Goal: Information Seeking & Learning: Learn about a topic

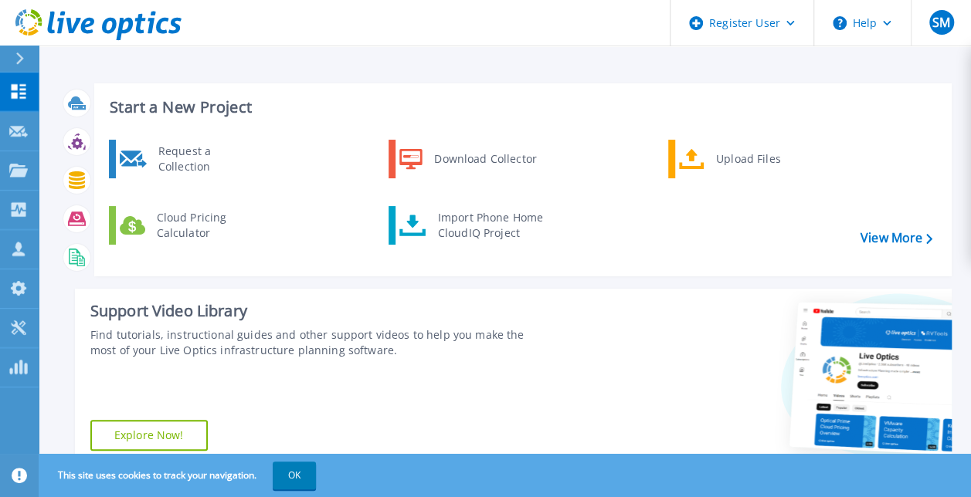
drag, startPoint x: 894, startPoint y: 236, endPoint x: 882, endPoint y: 213, distance: 26.3
click at [882, 213] on div "Request a Collection Download Collector Upload Files Cloud Pricing Calculator I…" at bounding box center [520, 202] width 846 height 133
click at [880, 231] on link "View More" at bounding box center [896, 238] width 72 height 15
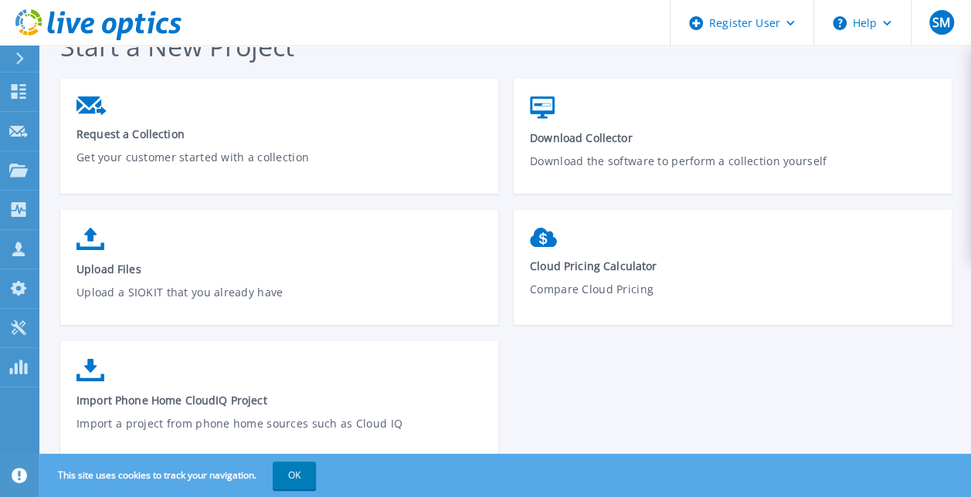
scroll to position [52, 0]
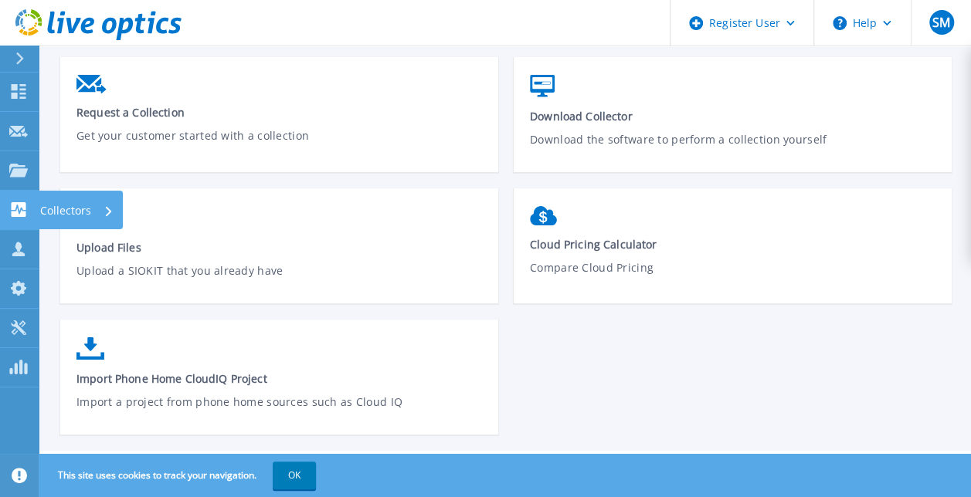
click at [20, 210] on icon at bounding box center [18, 209] width 19 height 15
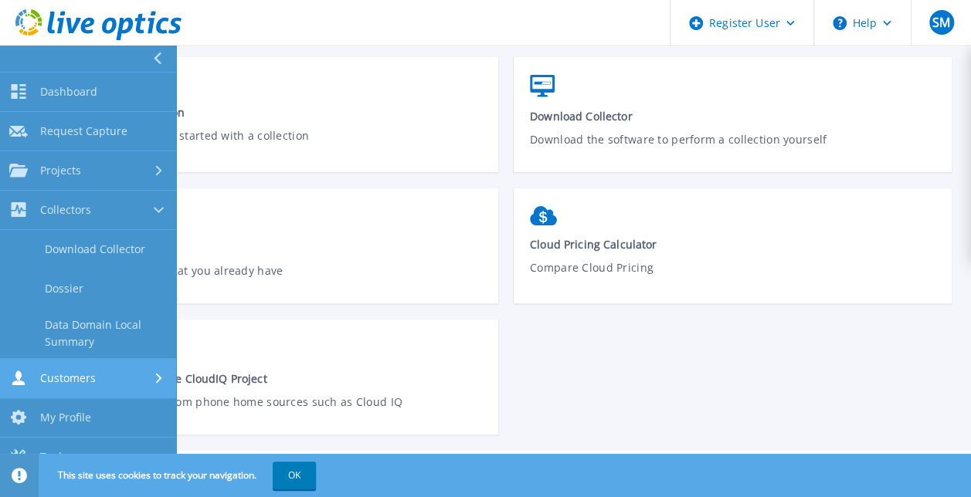
click at [76, 383] on span "Customers" at bounding box center [68, 378] width 56 height 14
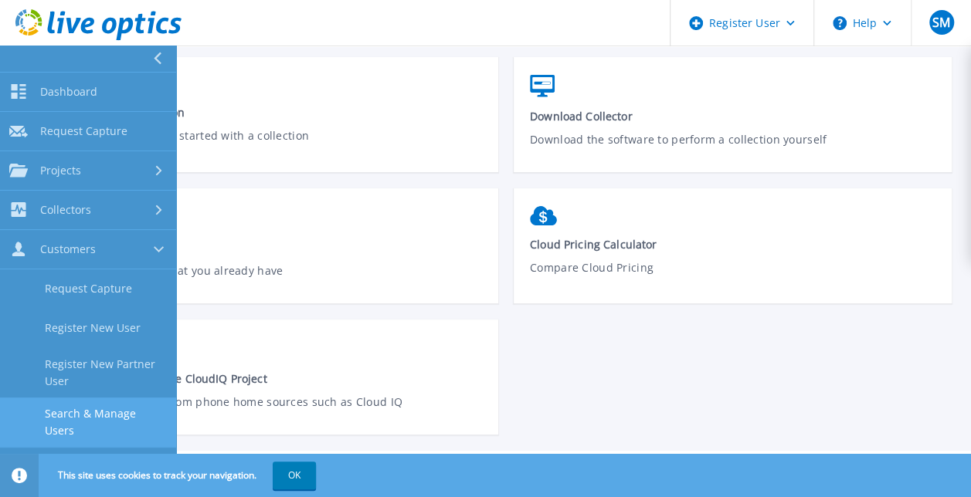
click at [109, 408] on link "Search & Manage Users" at bounding box center [88, 422] width 176 height 49
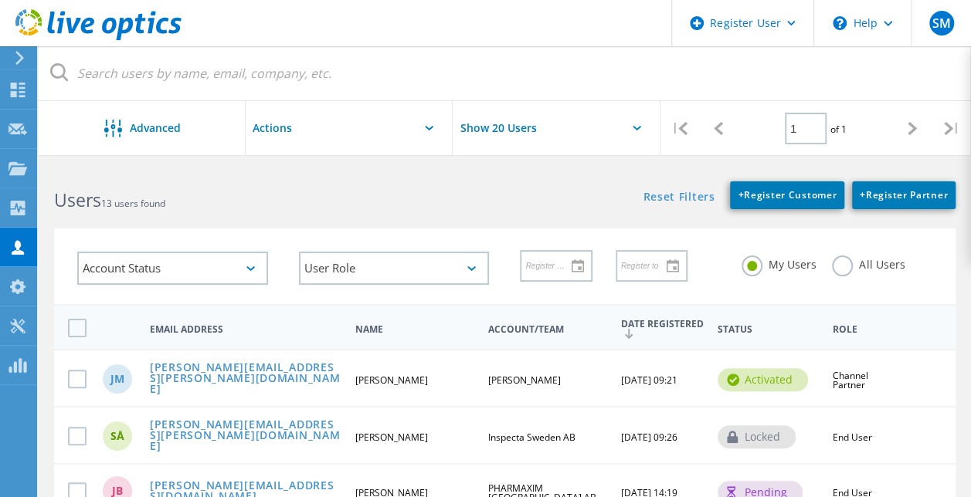
click at [302, 175] on div "Users 13 users found" at bounding box center [272, 186] width 466 height 41
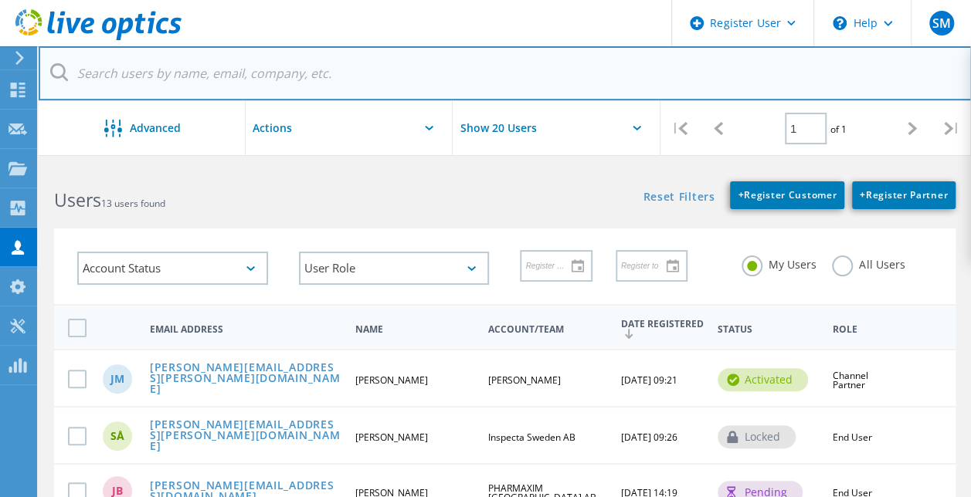
click at [235, 90] on input "text" at bounding box center [505, 73] width 933 height 54
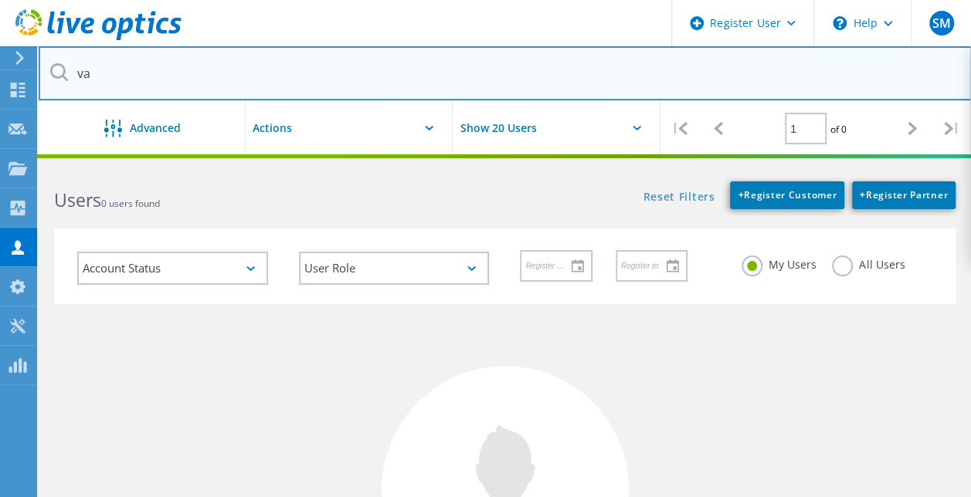
type input "v"
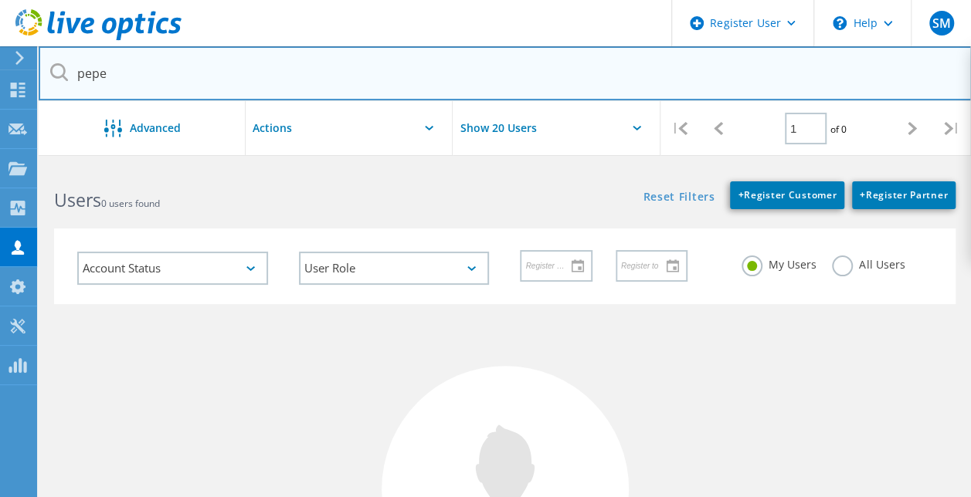
click at [68, 69] on input "pepe" at bounding box center [505, 73] width 933 height 54
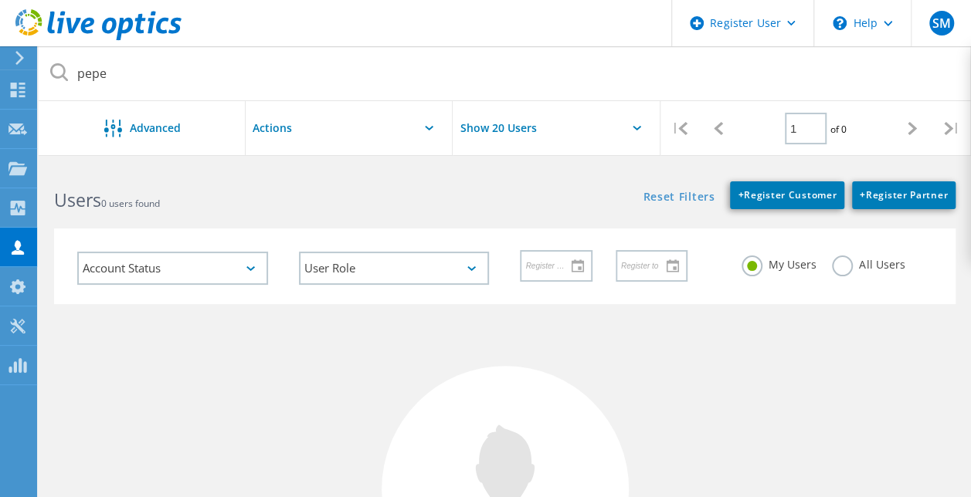
click at [61, 70] on icon at bounding box center [59, 72] width 18 height 18
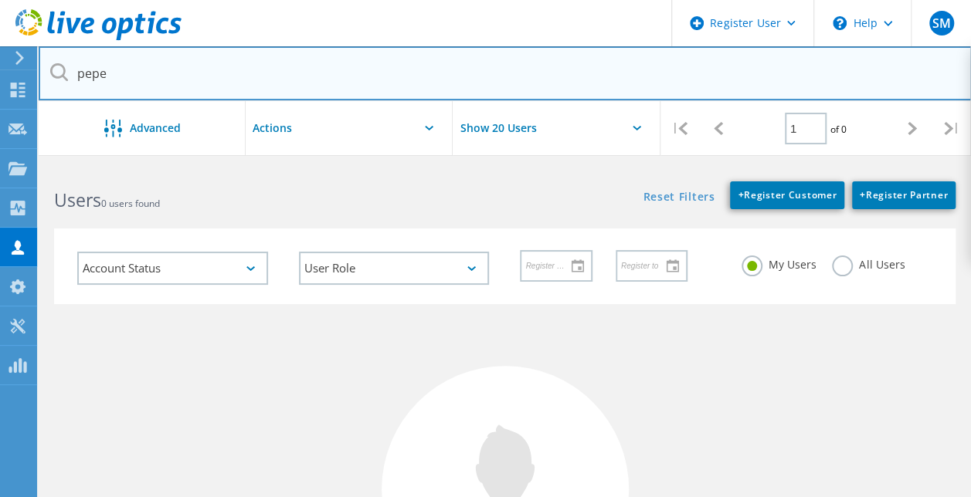
click at [124, 79] on input "pepe" at bounding box center [505, 73] width 933 height 54
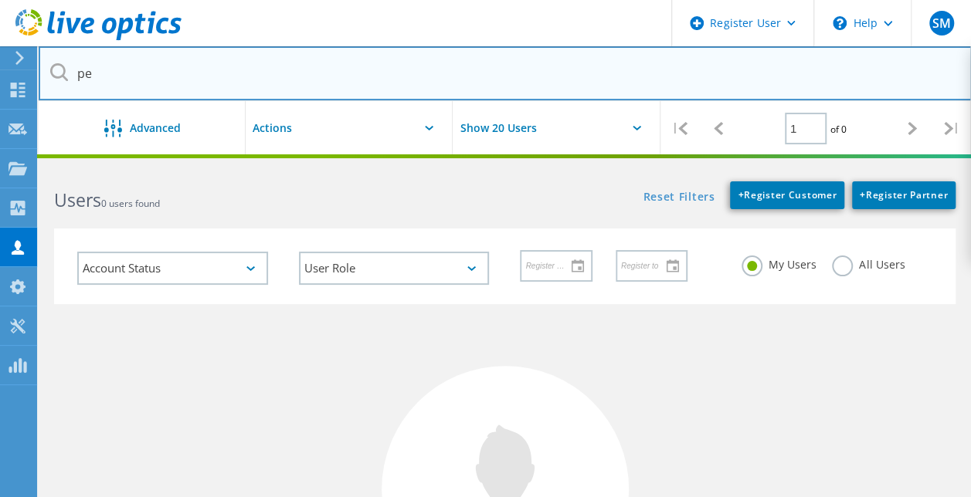
type input "p"
paste input "Pepe.Attevall@dustin.com>"
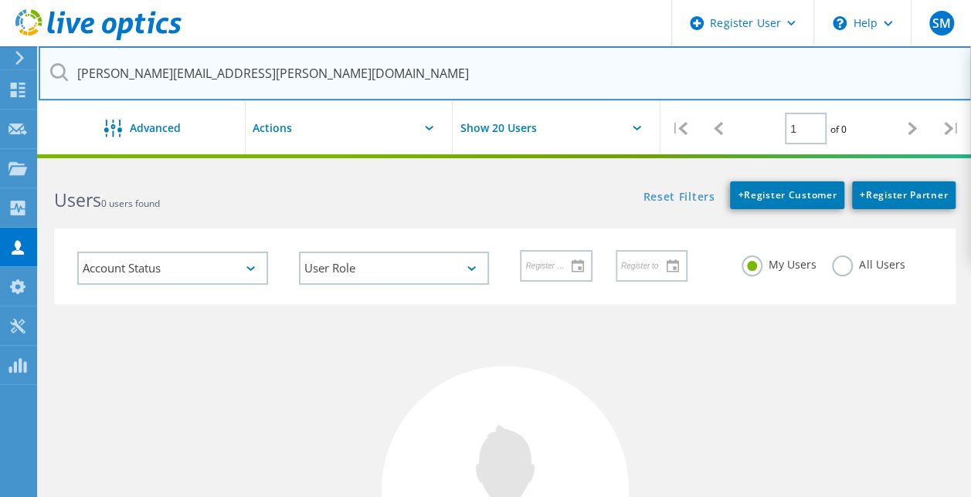
click at [42, 63] on input "Pepe.Attevall@dustin.com" at bounding box center [505, 73] width 933 height 54
type input "Pepe.Attevall@dustin.com"
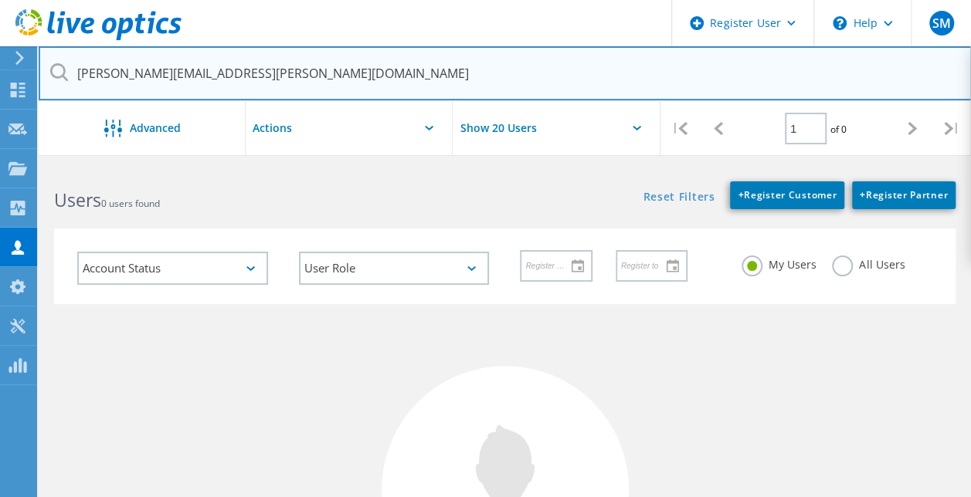
click at [68, 65] on input "Pepe.Attevall@dustin.com" at bounding box center [505, 73] width 933 height 54
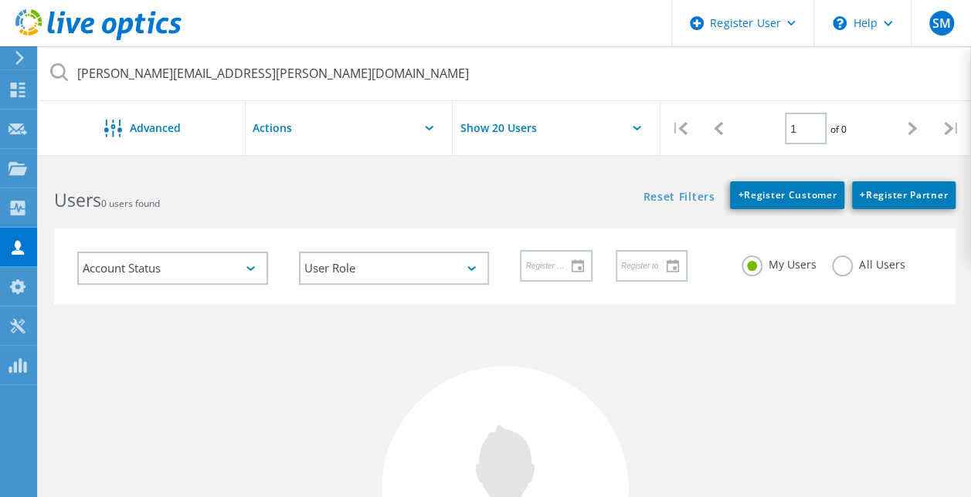
click at [65, 72] on icon at bounding box center [59, 72] width 18 height 18
click at [76, 242] on div "Customers" at bounding box center [80, 247] width 73 height 11
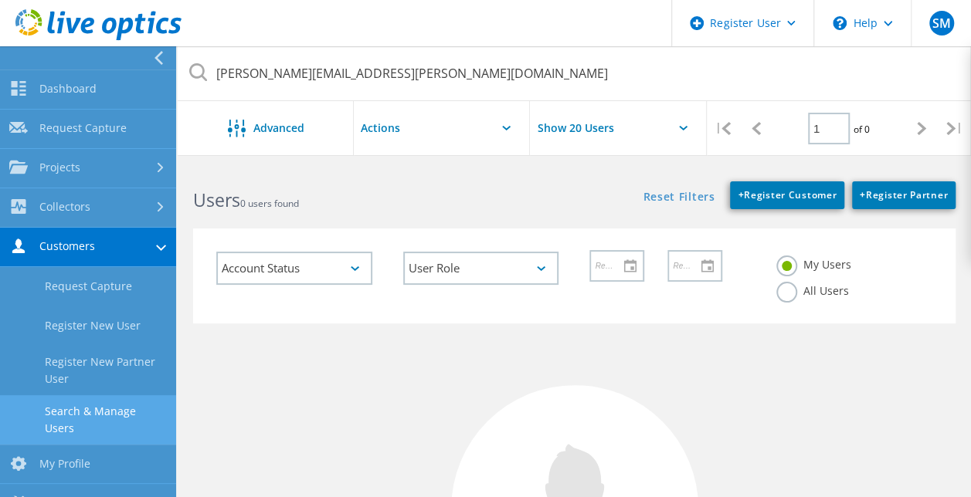
click at [113, 416] on link "Search & Manage Users" at bounding box center [88, 419] width 176 height 49
click at [571, 129] on input "Show 20 Users" at bounding box center [607, 128] width 154 height 54
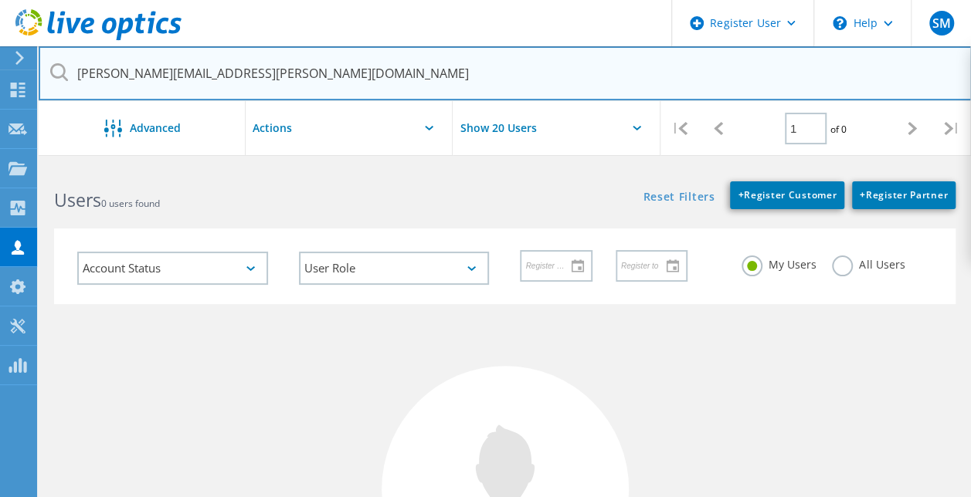
click at [162, 83] on input "Pepe.Attevall@dustin.com" at bounding box center [505, 73] width 933 height 54
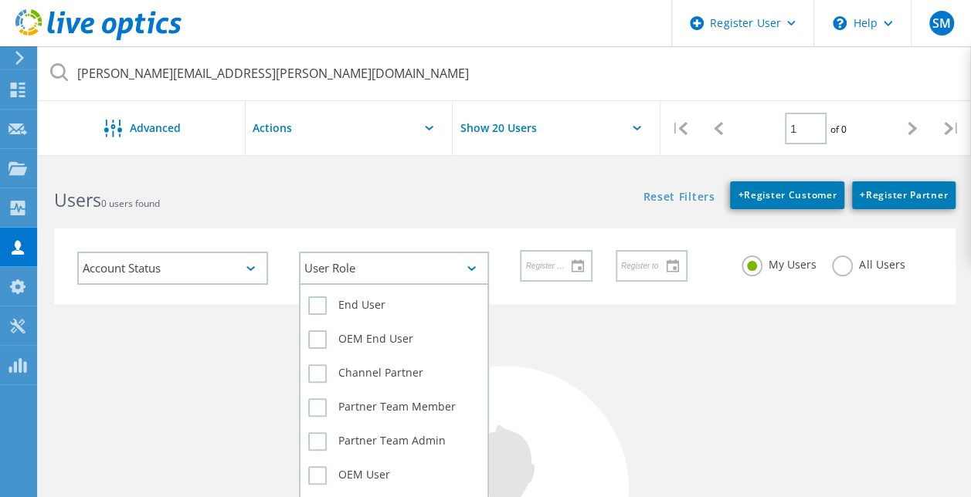
click at [377, 273] on div "User Role" at bounding box center [394, 268] width 191 height 33
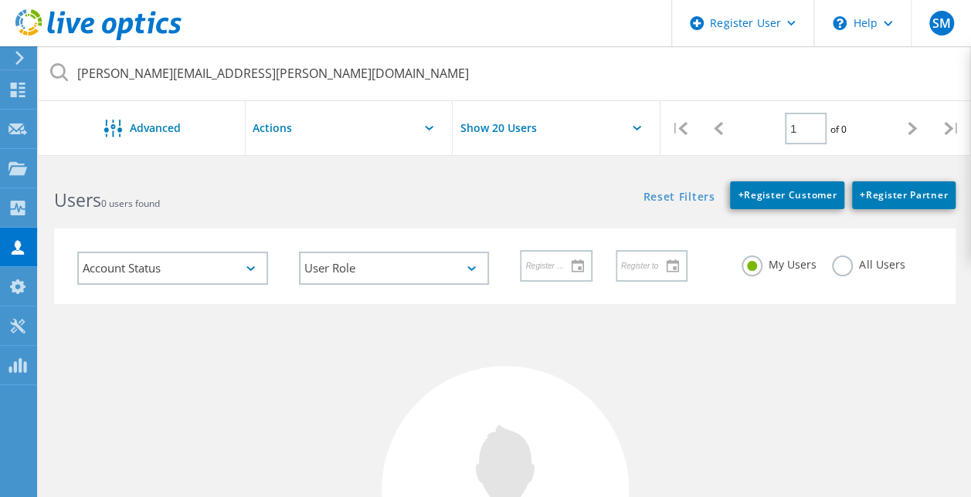
click at [490, 217] on div "Account Status Activated Pending Activation Pending Password Reset Activated No…" at bounding box center [505, 256] width 932 height 95
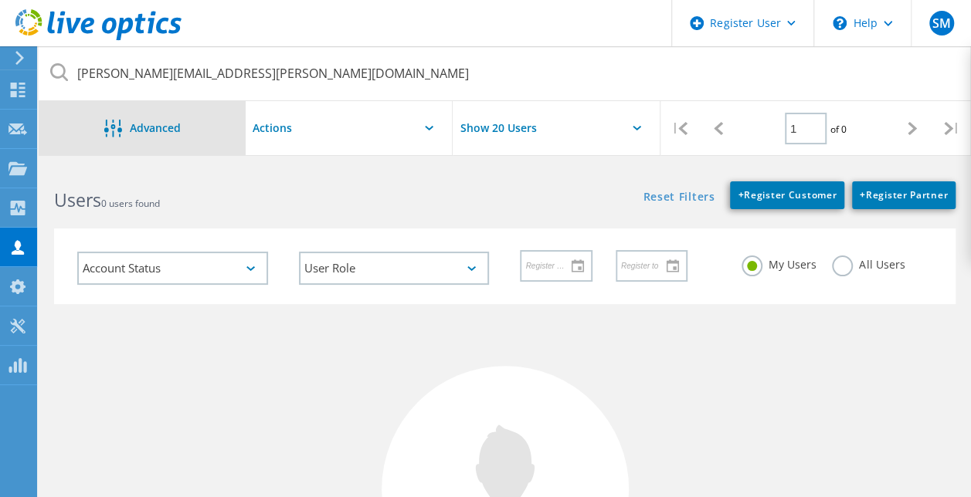
click at [171, 126] on span "Advanced" at bounding box center [155, 128] width 51 height 11
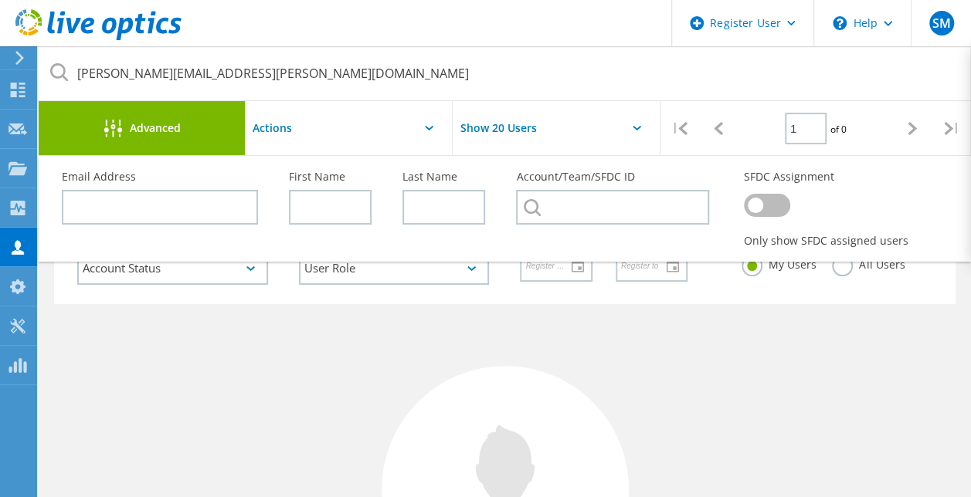
click at [171, 126] on span "Advanced" at bounding box center [155, 128] width 51 height 11
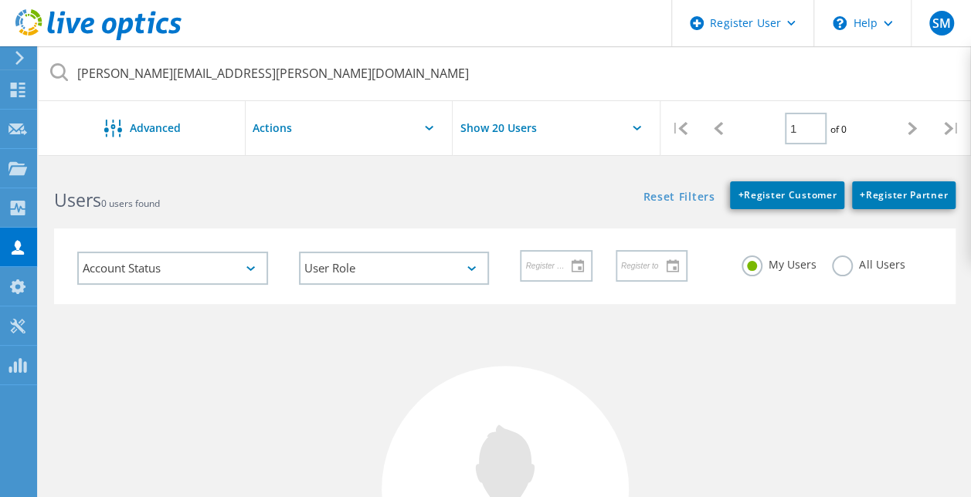
click at [375, 144] on div at bounding box center [387, 128] width 25 height 53
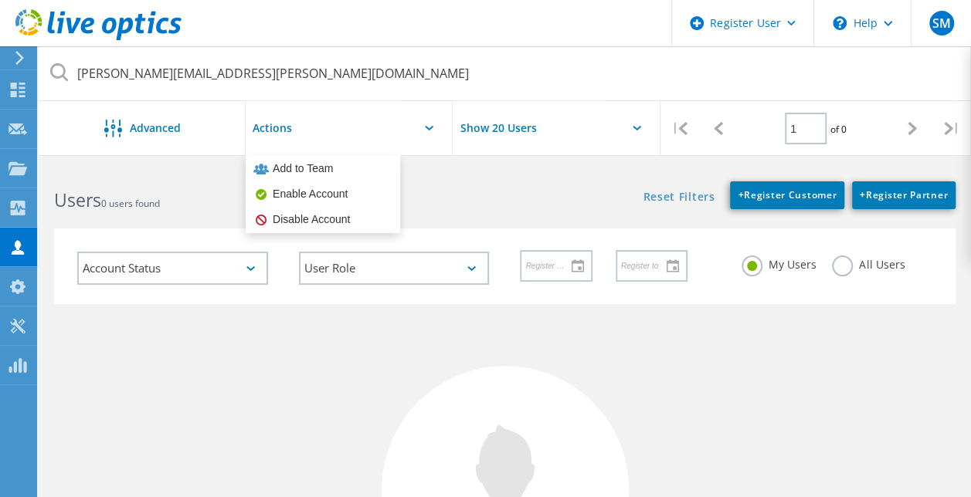
click at [514, 131] on input "Show 20 Users" at bounding box center [530, 128] width 154 height 54
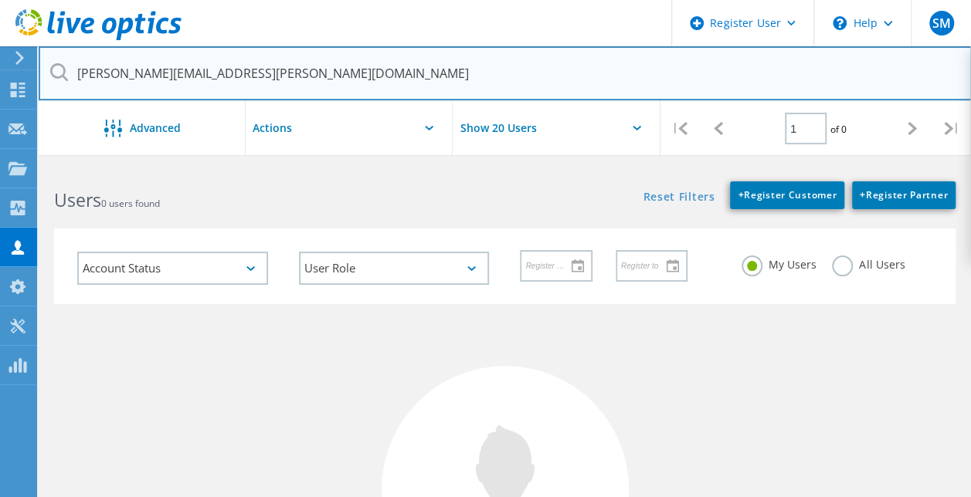
click at [498, 97] on input "Pepe.Attevall@dustin.com" at bounding box center [505, 73] width 933 height 54
drag, startPoint x: 263, startPoint y: 68, endPoint x: 0, endPoint y: 74, distance: 262.6
click at [0, 74] on html "Register User \n Help Explore Helpful Articles Contact Support SM Dell User Sim…" at bounding box center [485, 386] width 971 height 773
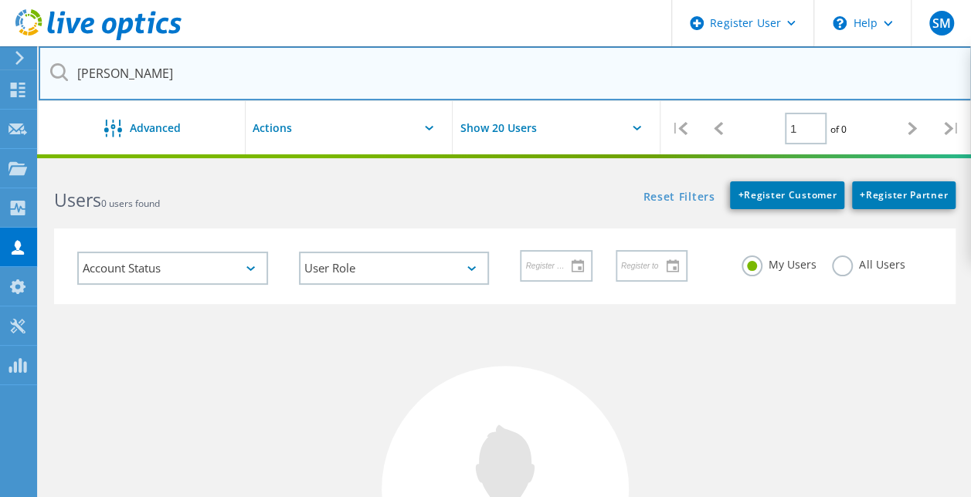
type input "dustin"
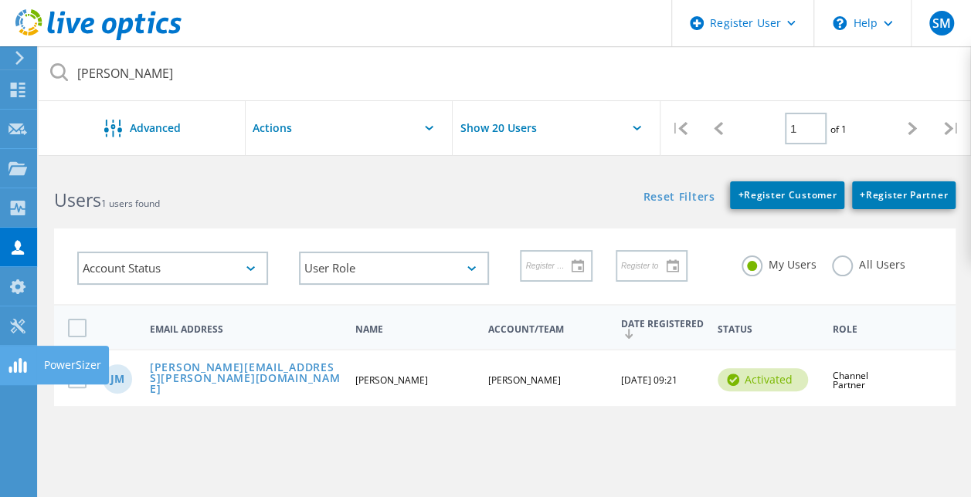
click at [15, 366] on use at bounding box center [17, 365] width 18 height 15
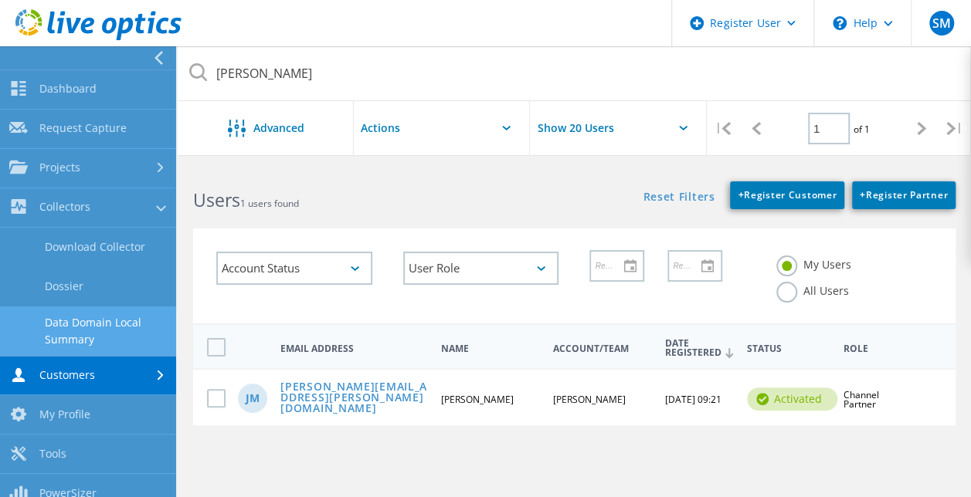
click at [96, 325] on link "Data Domain Local Summary" at bounding box center [88, 331] width 176 height 49
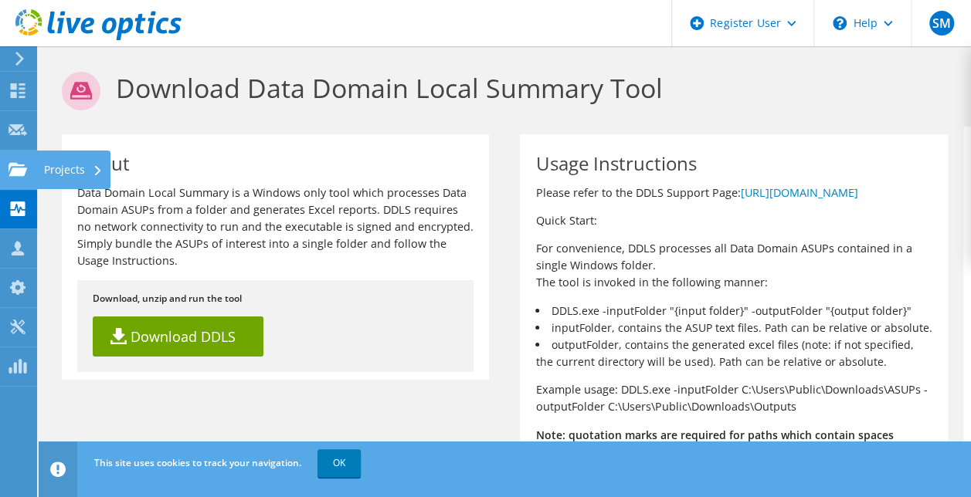
click at [56, 168] on div "Projects" at bounding box center [73, 170] width 74 height 39
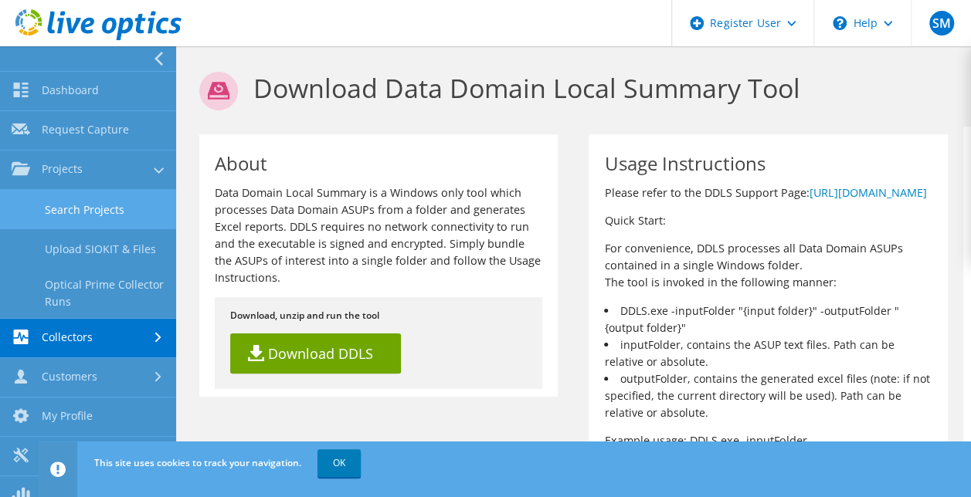
click at [118, 198] on link "Search Projects" at bounding box center [88, 209] width 176 height 39
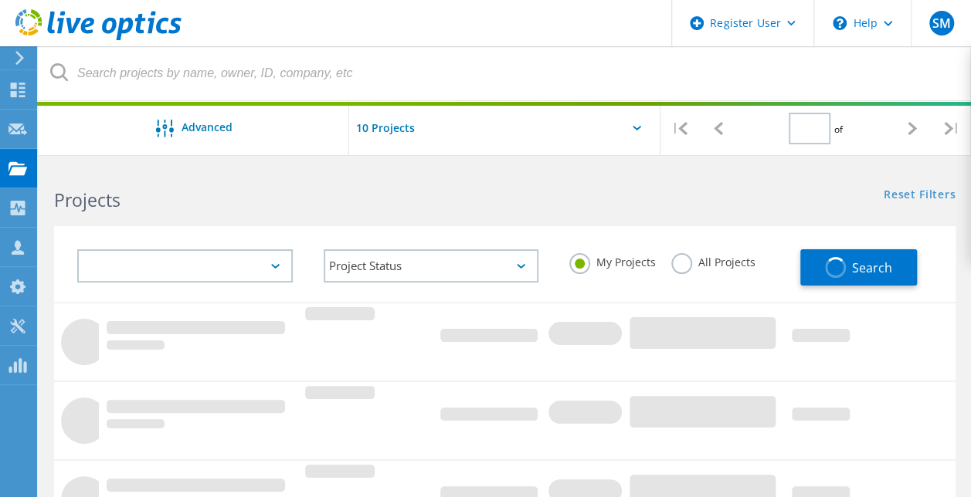
type input "1"
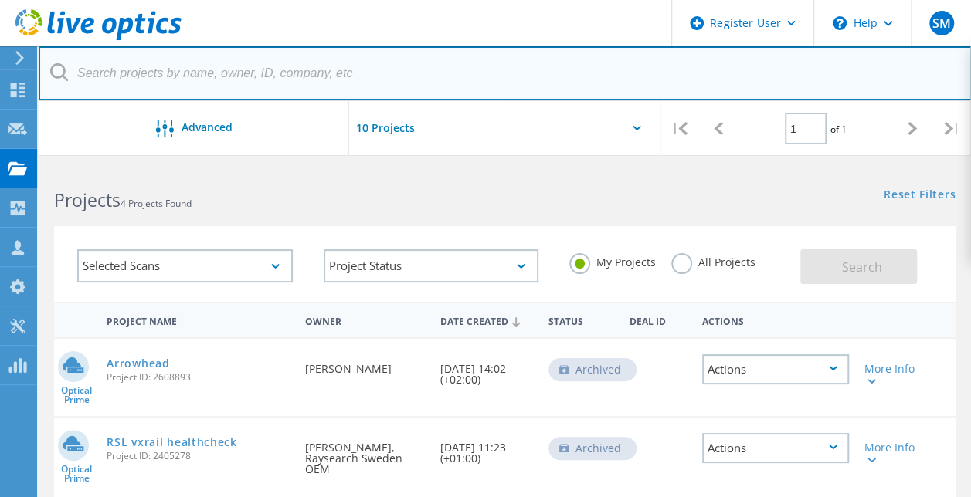
click at [228, 69] on input "text" at bounding box center [505, 73] width 933 height 54
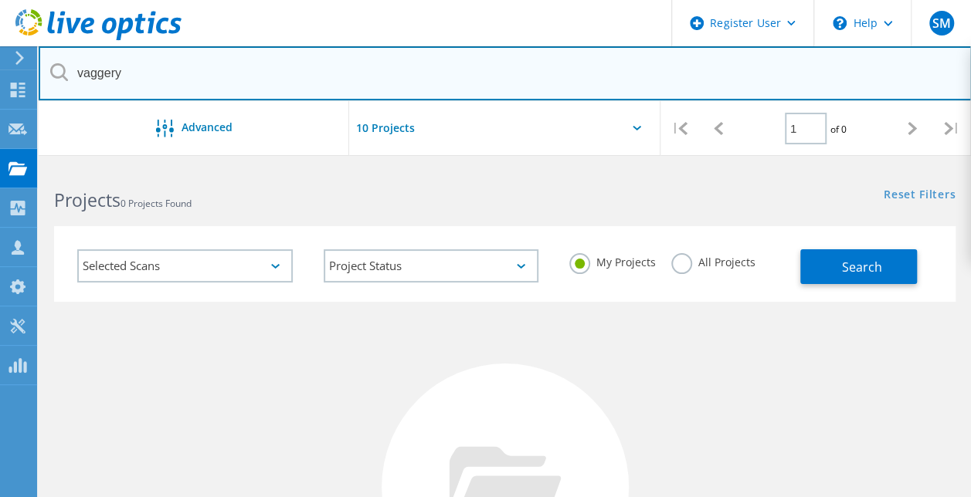
type input "vaggeryd"
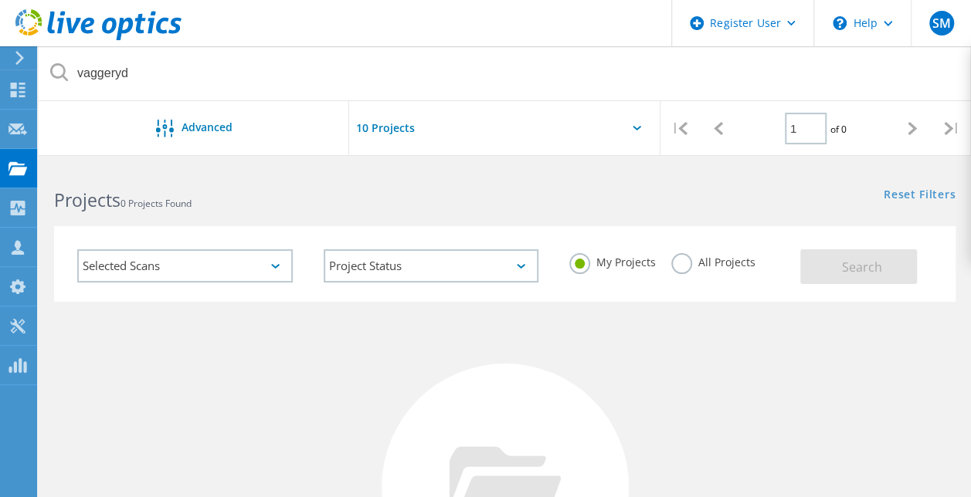
click at [675, 264] on label "All Projects" at bounding box center [713, 260] width 84 height 15
click at [0, 0] on input "All Projects" at bounding box center [0, 0] width 0 height 0
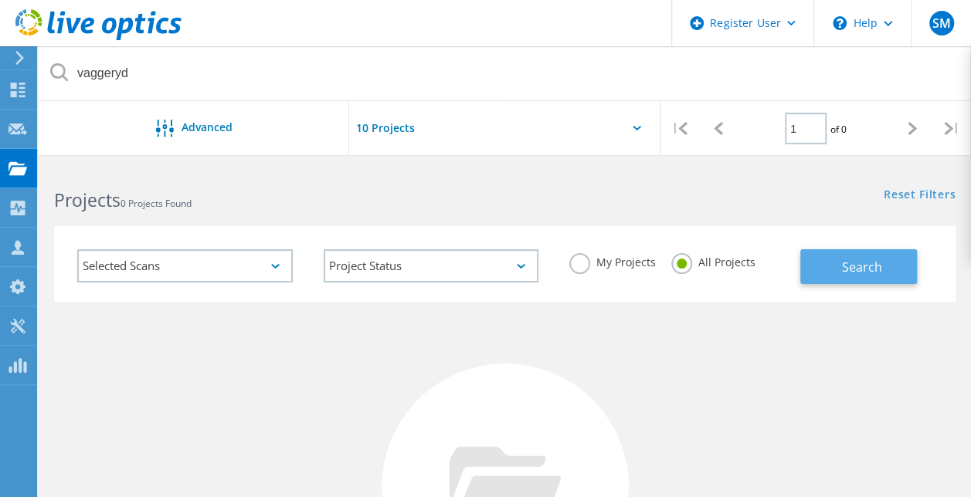
click at [826, 253] on button "Search" at bounding box center [858, 266] width 117 height 35
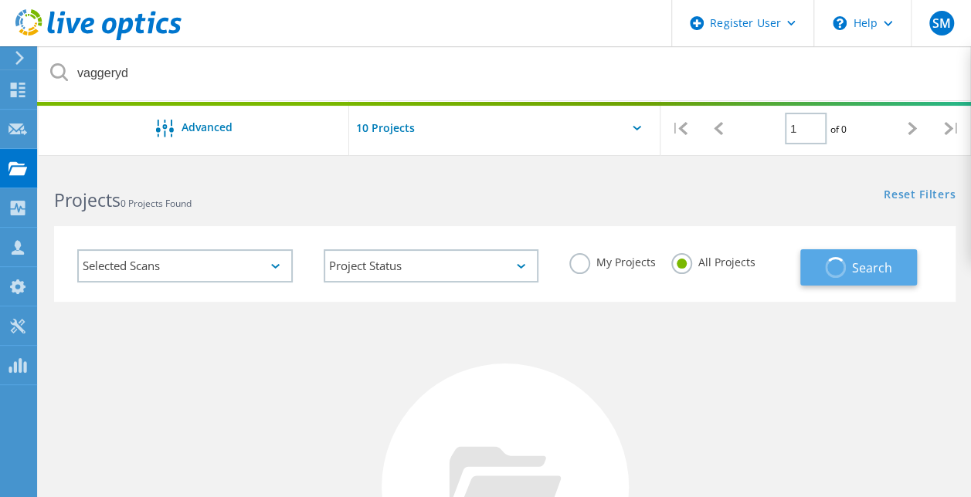
click at [826, 253] on button "Search" at bounding box center [858, 267] width 117 height 36
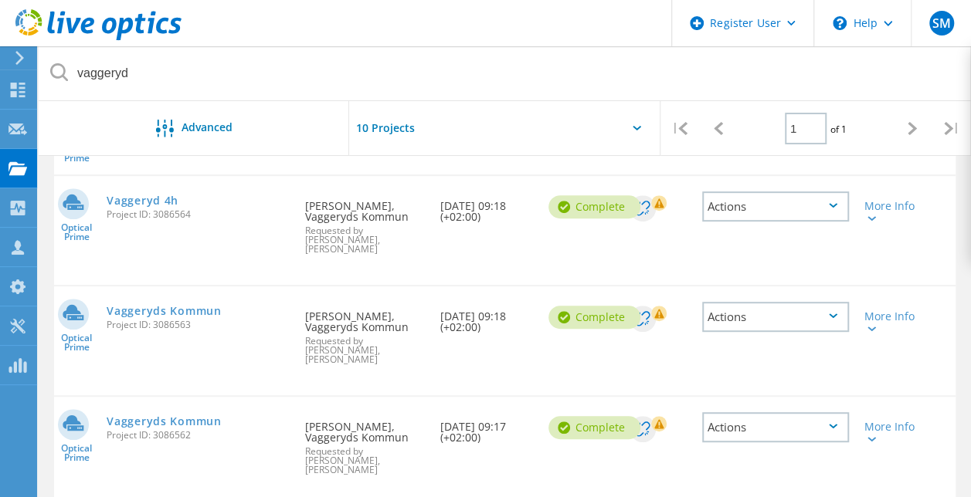
scroll to position [214, 0]
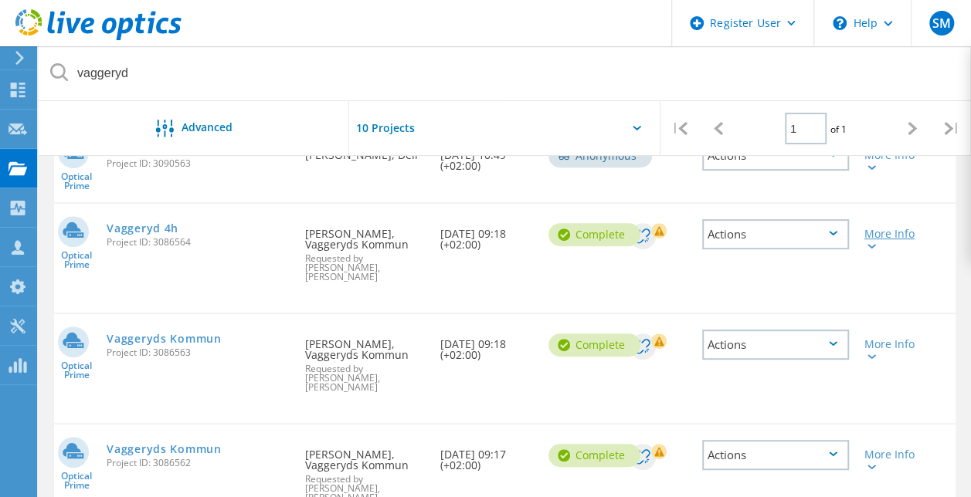
click at [885, 247] on div "More Info" at bounding box center [892, 240] width 56 height 22
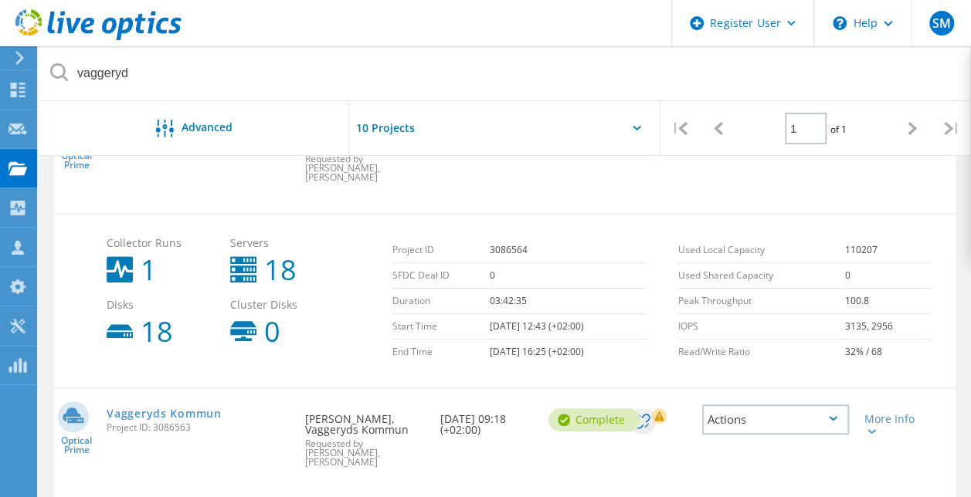
scroll to position [342, 0]
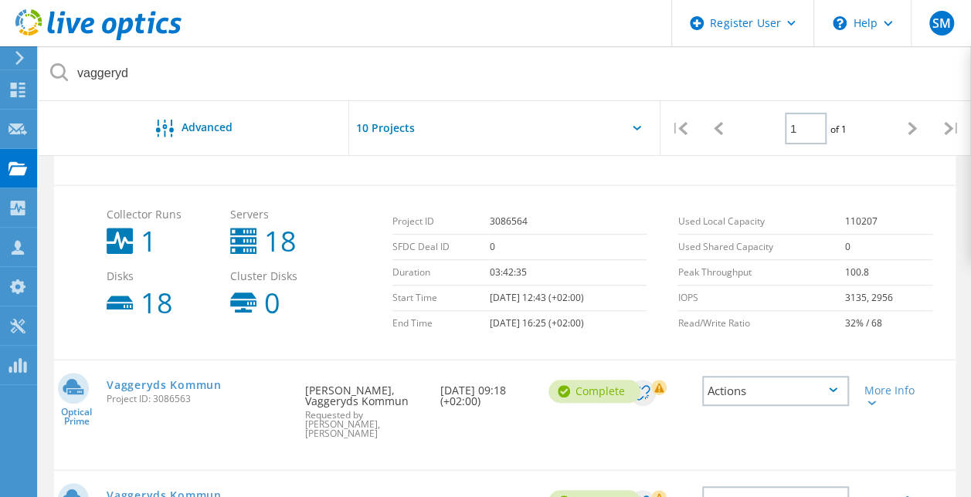
click at [882, 399] on div "More Info" at bounding box center [892, 392] width 72 height 62
click at [882, 392] on div "More Info" at bounding box center [892, 396] width 56 height 22
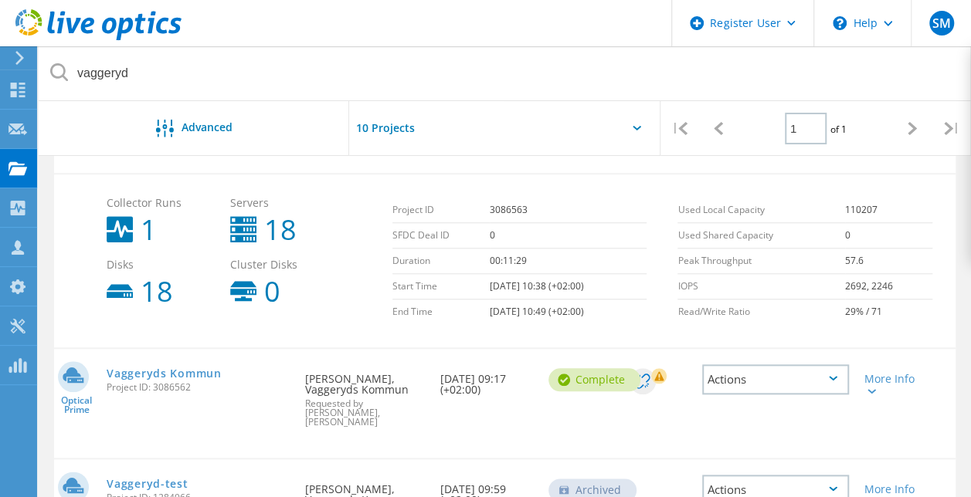
scroll to position [638, 0]
click at [869, 387] on div at bounding box center [870, 391] width 12 height 9
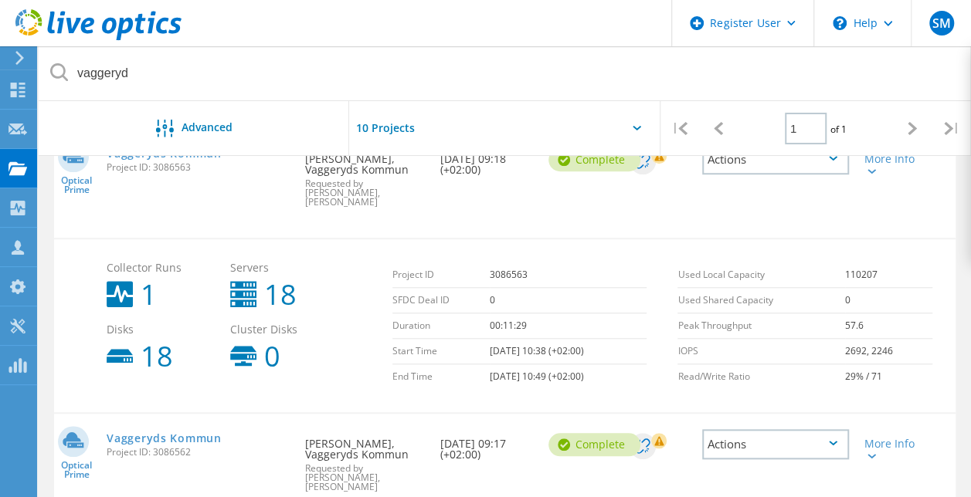
scroll to position [571, 0]
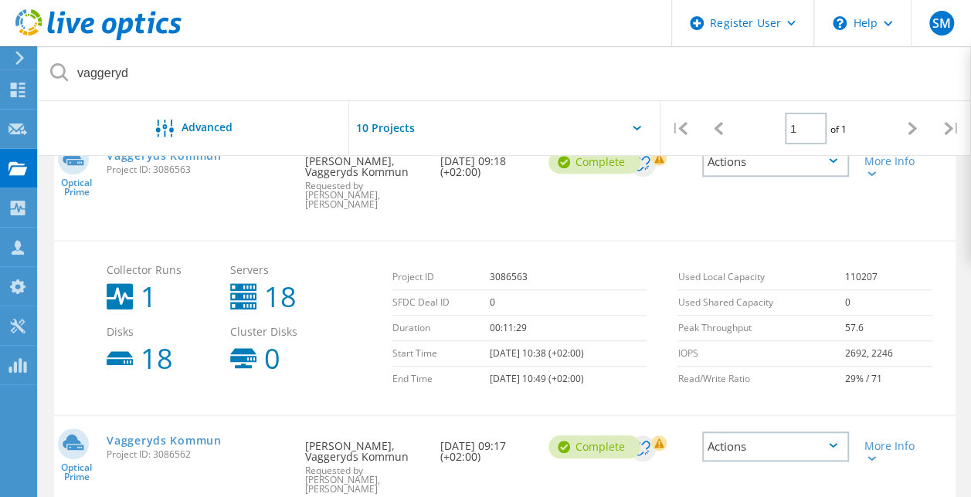
click at [863, 265] on td "110207" at bounding box center [888, 277] width 87 height 25
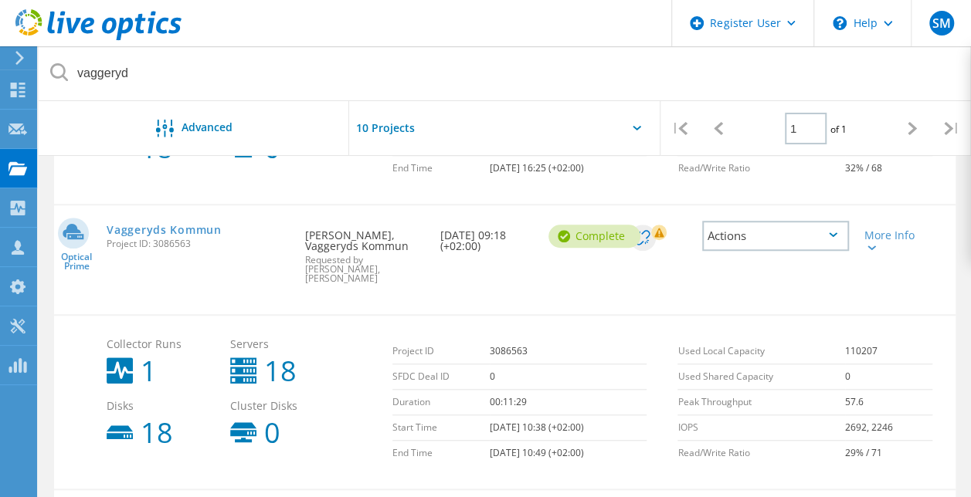
scroll to position [468, 0]
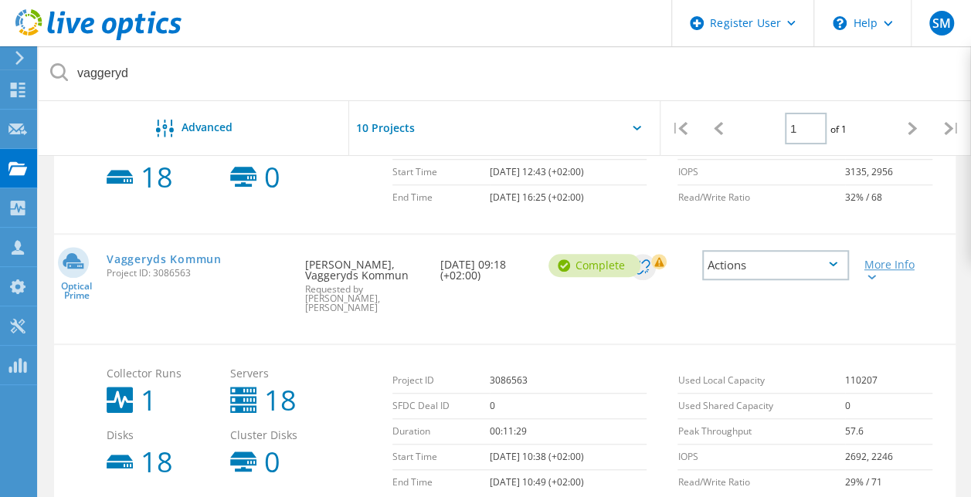
click at [879, 269] on div "More Info" at bounding box center [892, 270] width 56 height 22
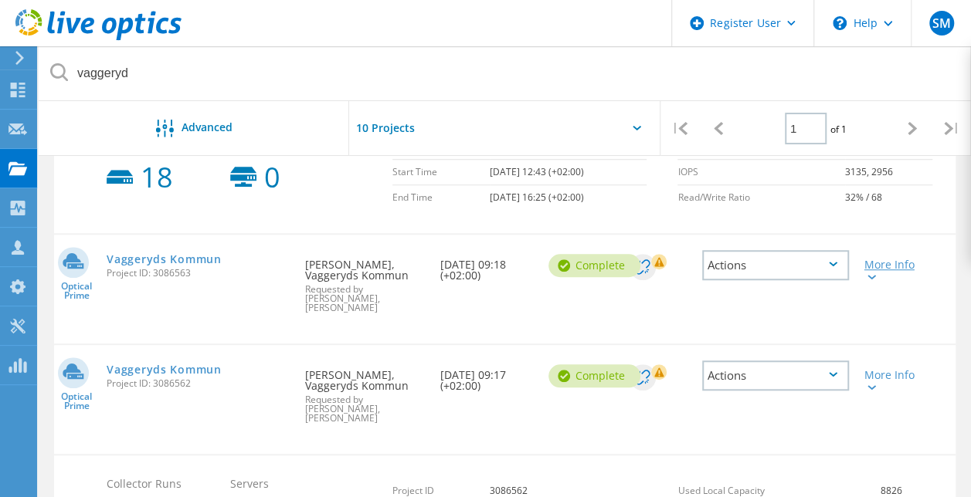
click at [879, 269] on div "More Info" at bounding box center [892, 270] width 56 height 22
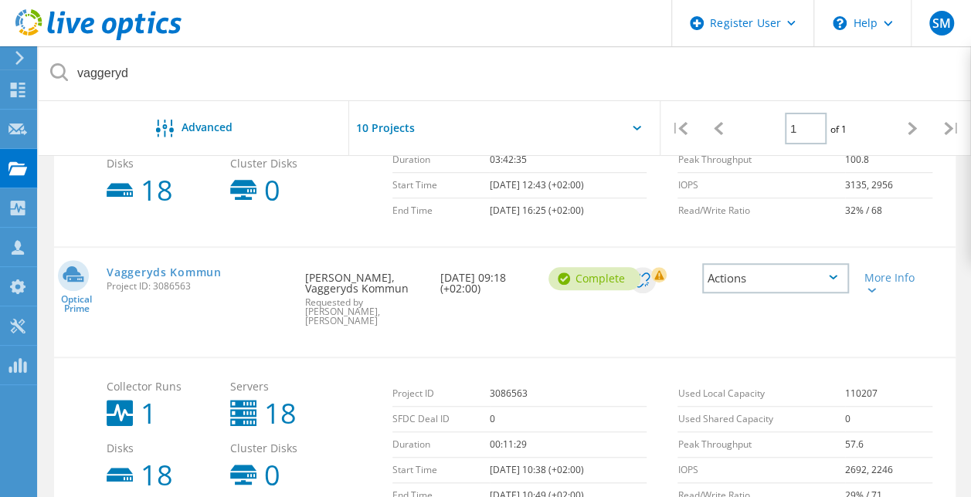
scroll to position [354, 0]
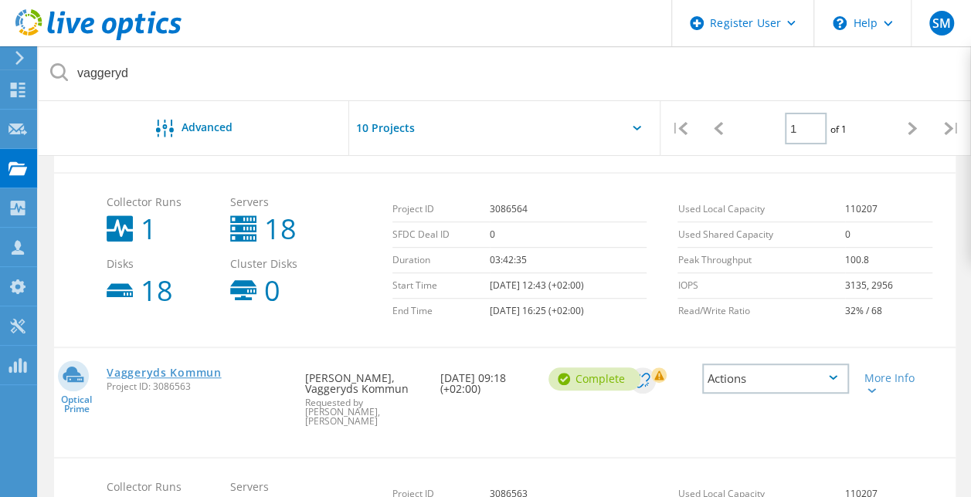
click at [195, 368] on link "Vaggeryds Kommun" at bounding box center [164, 373] width 114 height 11
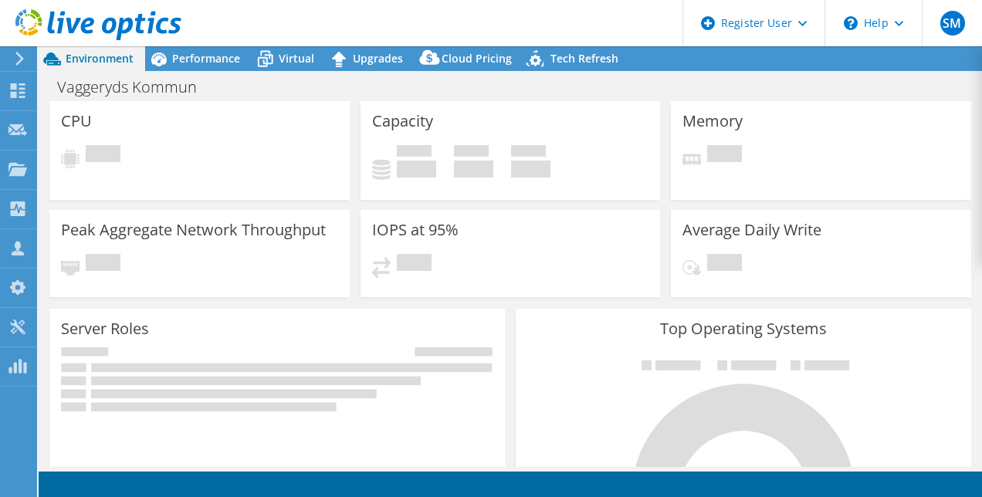
select select "USD"
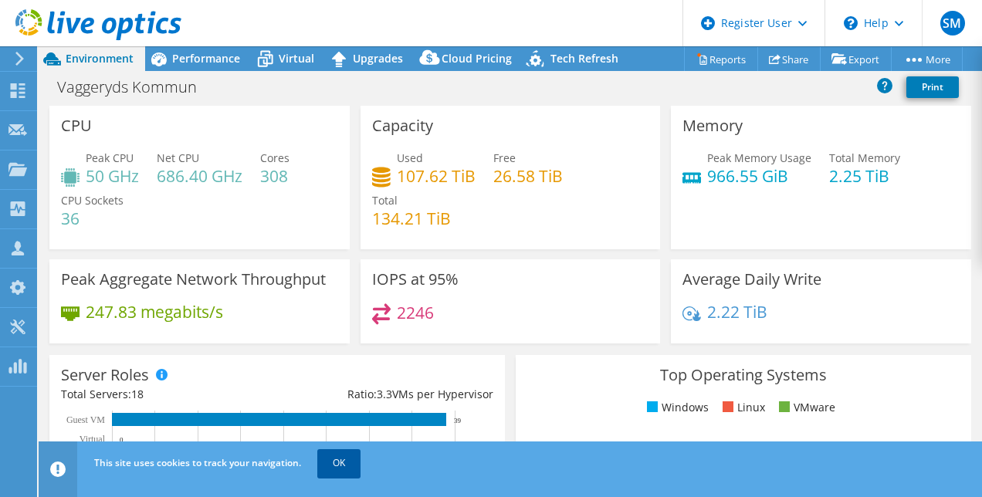
click at [330, 471] on link "OK" at bounding box center [338, 463] width 43 height 28
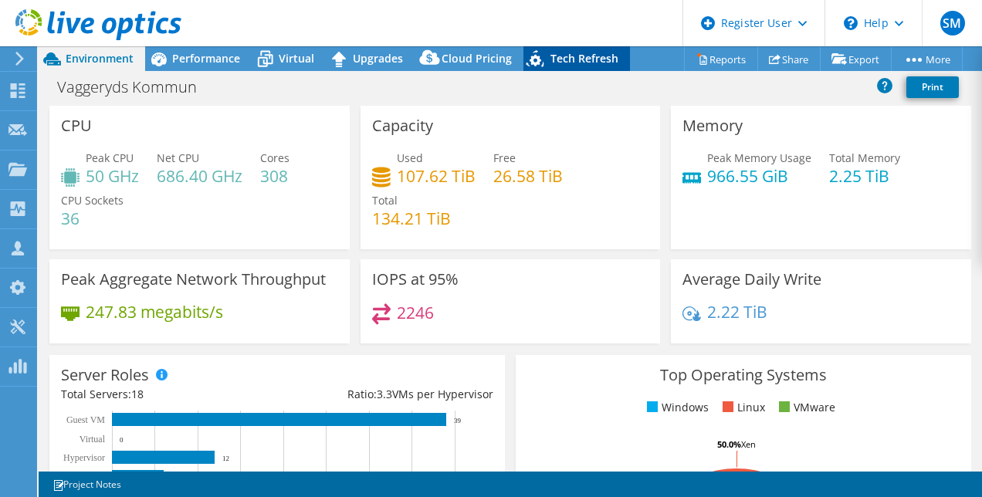
click at [557, 60] on span "Tech Refresh" at bounding box center [585, 58] width 68 height 15
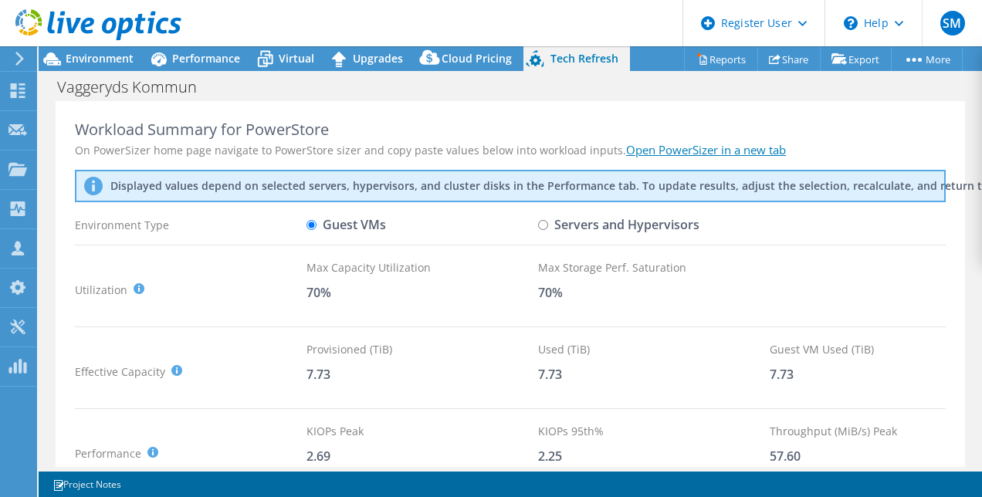
scroll to position [122, 0]
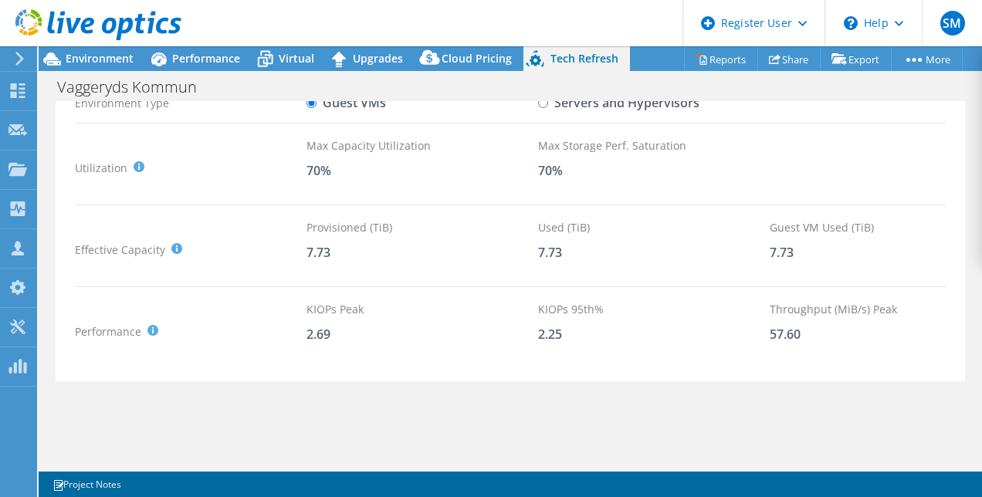
click at [827, 249] on div "7.73" at bounding box center [886, 252] width 232 height 17
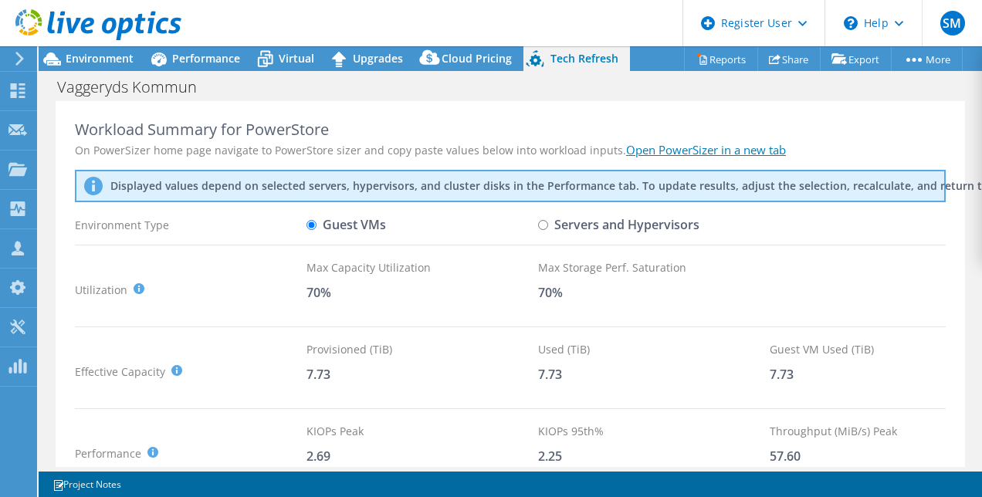
click at [584, 227] on label "Servers and Hypervisors" at bounding box center [618, 225] width 161 height 27
click at [548, 227] on input "Servers and Hypervisors" at bounding box center [543, 225] width 10 height 10
radio input "true"
radio input "false"
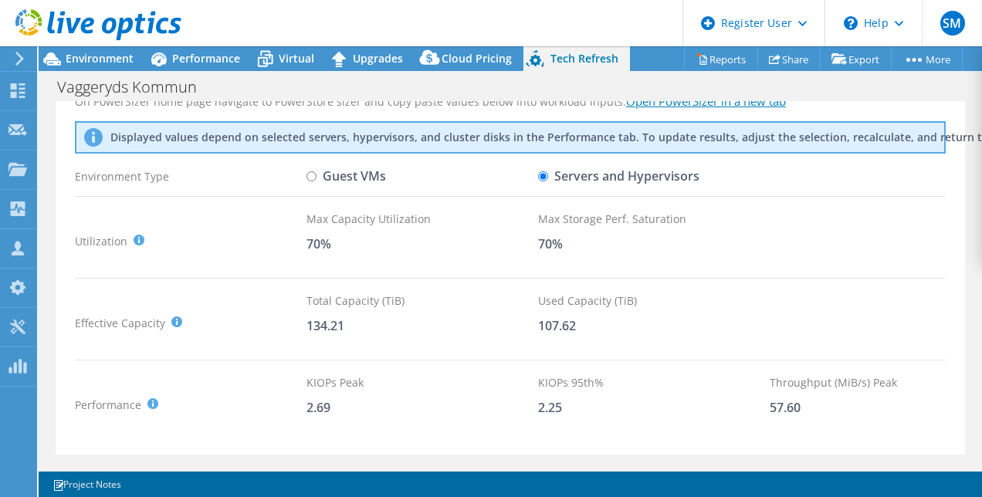
scroll to position [33, 0]
